Goal: Navigation & Orientation: Find specific page/section

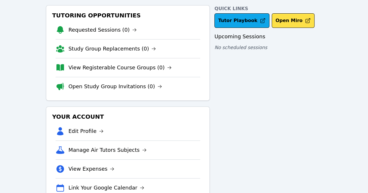
scroll to position [46, 0]
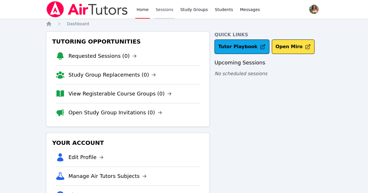
click at [160, 7] on link "Sessions" at bounding box center [164, 9] width 20 height 19
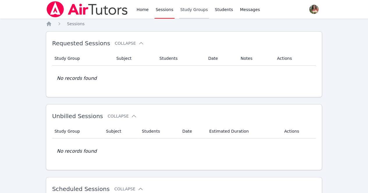
click at [197, 7] on link "Study Groups" at bounding box center [194, 9] width 30 height 19
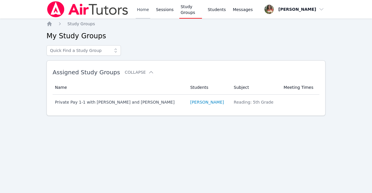
click at [140, 12] on link "Home" at bounding box center [143, 9] width 14 height 19
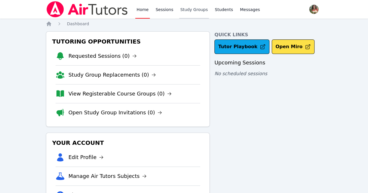
click at [196, 10] on link "Study Groups" at bounding box center [194, 9] width 30 height 19
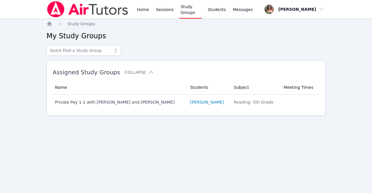
click at [135, 10] on div "Home Sessions Study Groups Students Messages" at bounding box center [150, 9] width 208 height 19
click at [143, 10] on link "Home" at bounding box center [143, 9] width 14 height 19
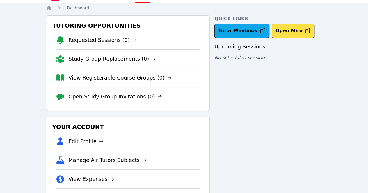
scroll to position [46, 0]
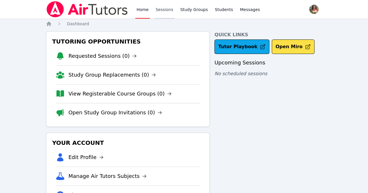
click at [162, 14] on link "Sessions" at bounding box center [164, 9] width 20 height 19
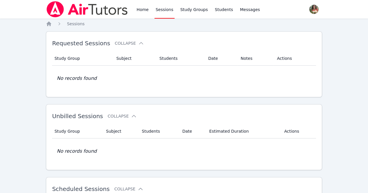
scroll to position [103, 0]
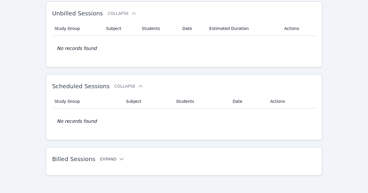
click at [104, 157] on button "Expand" at bounding box center [112, 159] width 25 height 6
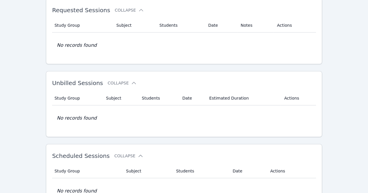
scroll to position [0, 0]
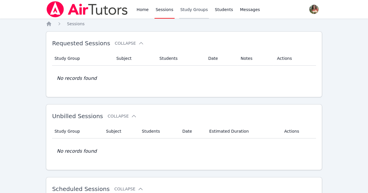
click at [184, 11] on link "Study Groups" at bounding box center [194, 9] width 30 height 19
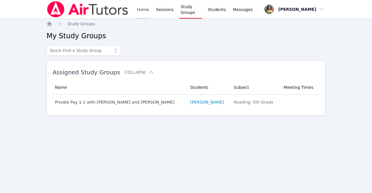
click at [138, 8] on link "Home" at bounding box center [143, 9] width 14 height 19
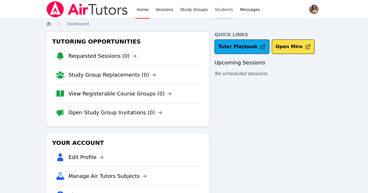
click at [216, 8] on link "Students" at bounding box center [223, 9] width 20 height 19
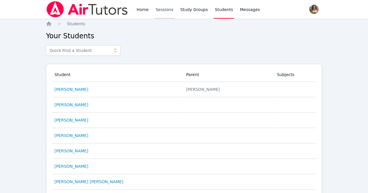
click at [164, 9] on link "Sessions" at bounding box center [164, 9] width 20 height 19
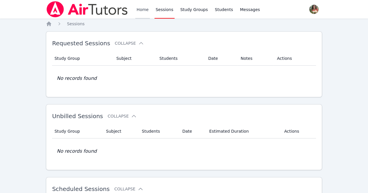
click at [142, 9] on link "Home" at bounding box center [142, 9] width 14 height 19
